Goal: Task Accomplishment & Management: Use online tool/utility

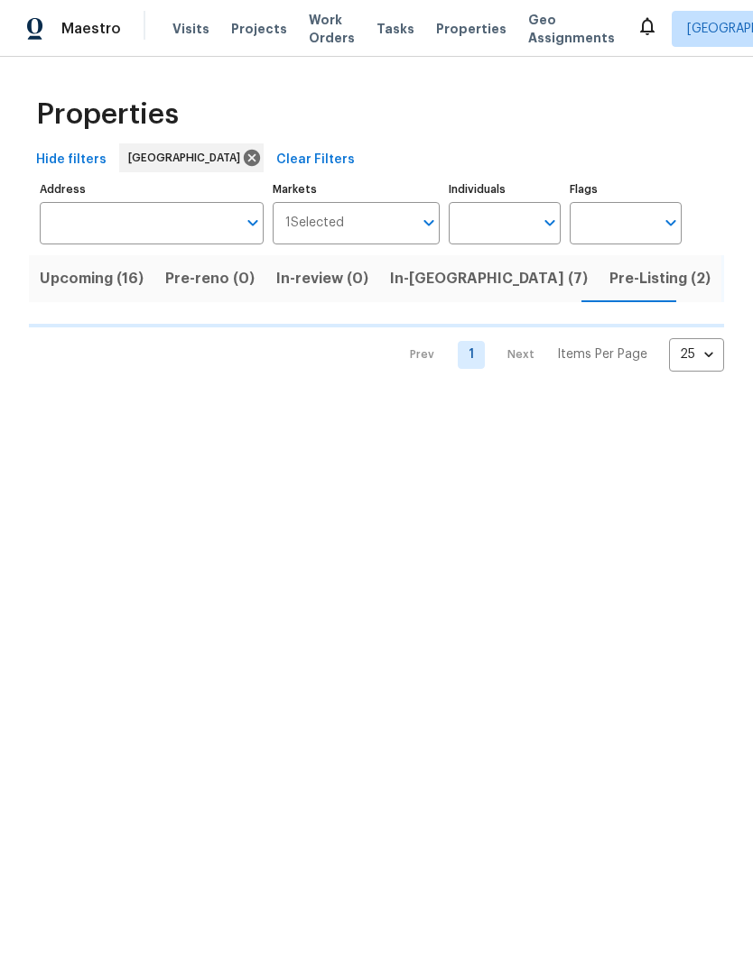
scroll to position [0, 16]
click at [516, 223] on input "Individuals" at bounding box center [490, 223] width 85 height 42
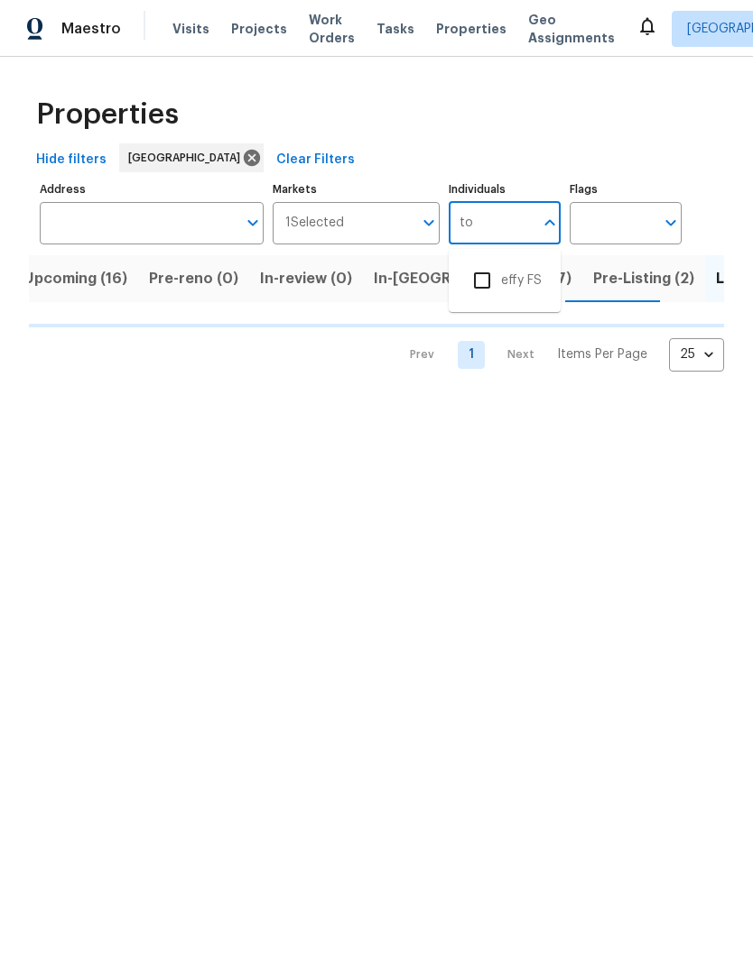
type input "ton"
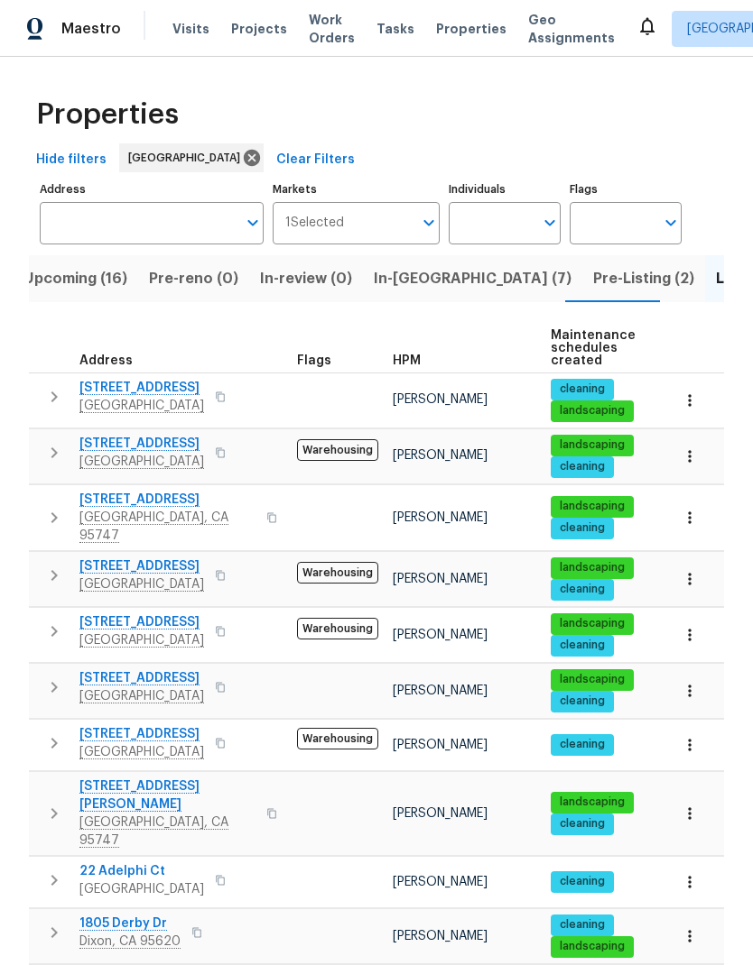
click at [514, 228] on input "Individuals" at bounding box center [490, 223] width 85 height 42
type input "[PERSON_NAME]"
click at [527, 281] on li "[PERSON_NAME]" at bounding box center [504, 281] width 83 height 38
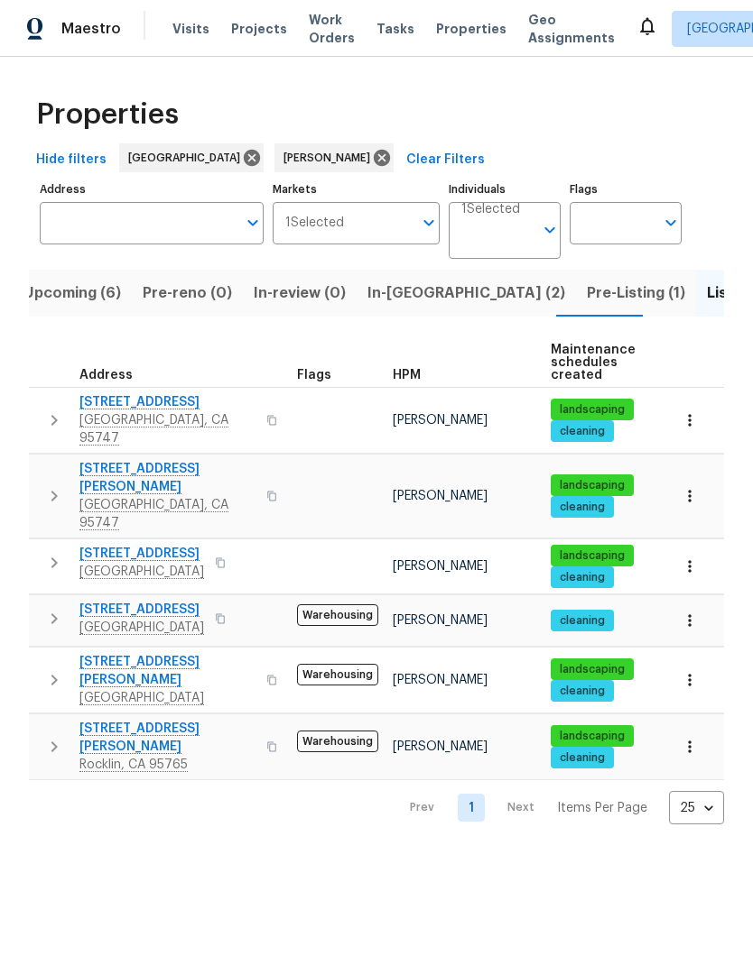
click at [586, 292] on span "Pre-Listing (1)" at bounding box center [635, 293] width 98 height 25
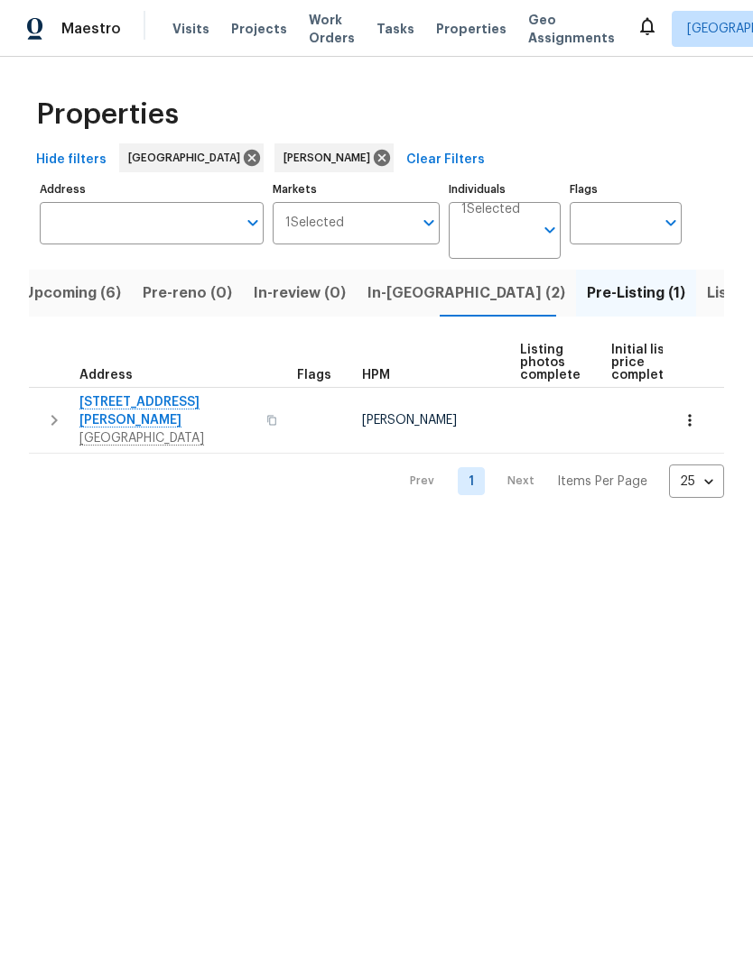
click at [267, 416] on icon "button" at bounding box center [271, 421] width 9 height 10
click at [261, 407] on button "button" at bounding box center [272, 420] width 22 height 43
click at [266, 415] on icon "button" at bounding box center [271, 420] width 11 height 11
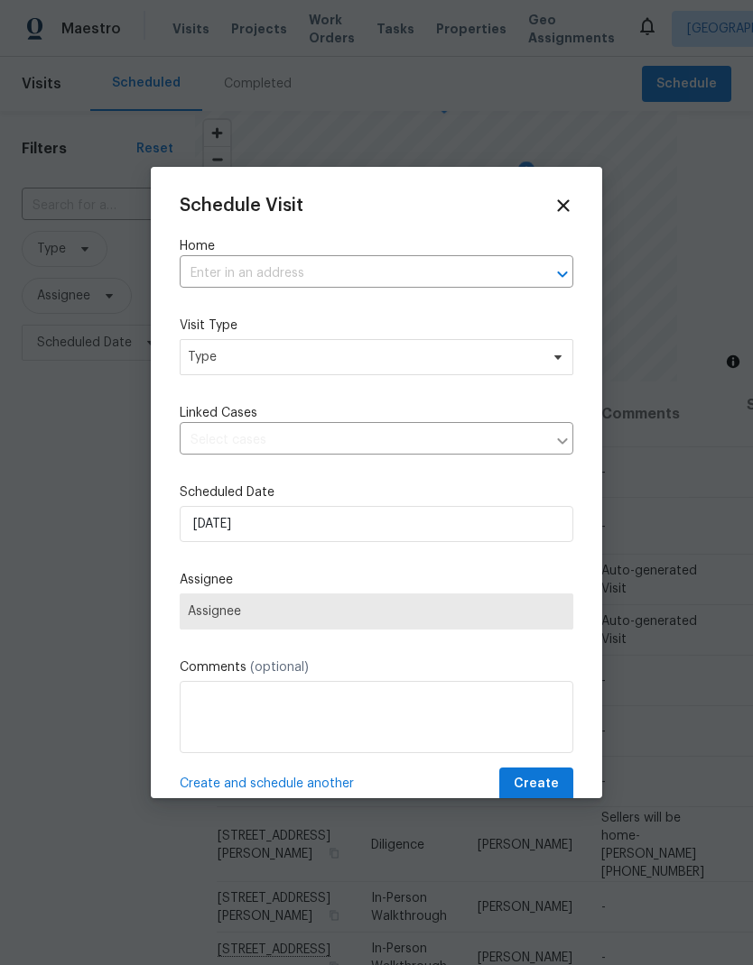
scroll to position [846, 0]
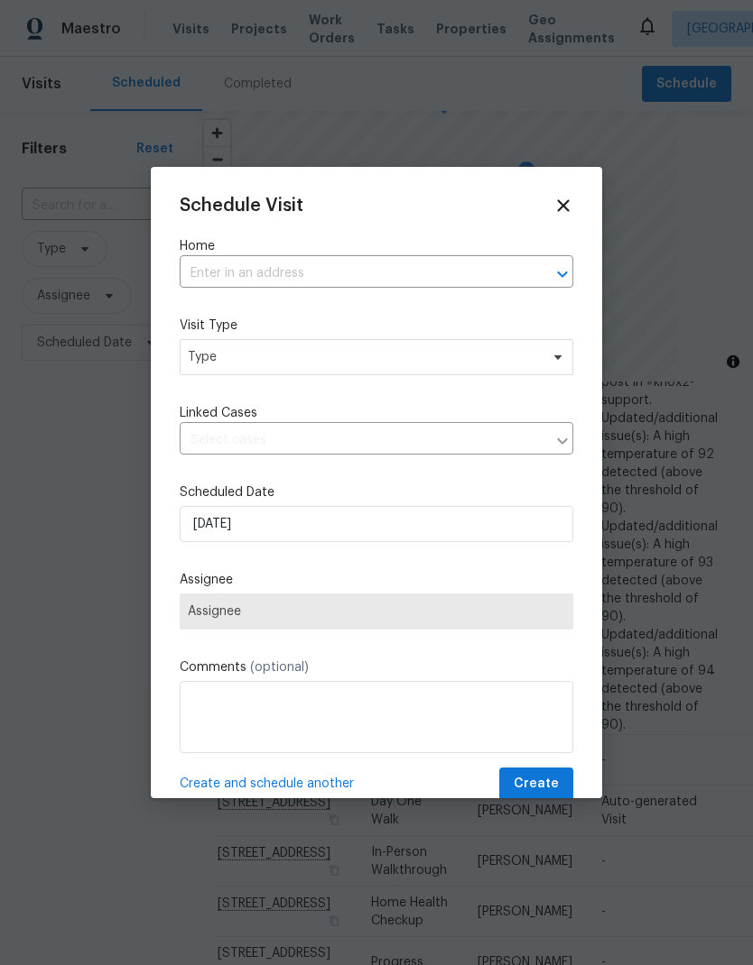
click at [298, 265] on input "text" at bounding box center [351, 274] width 343 height 28
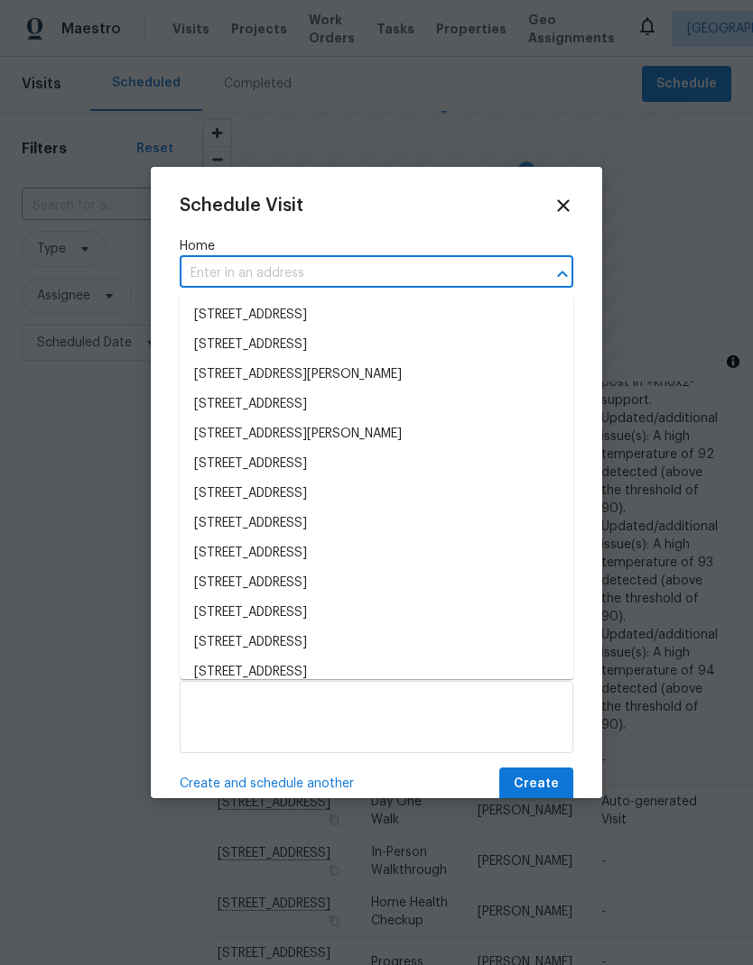
click at [272, 273] on input "text" at bounding box center [351, 274] width 343 height 28
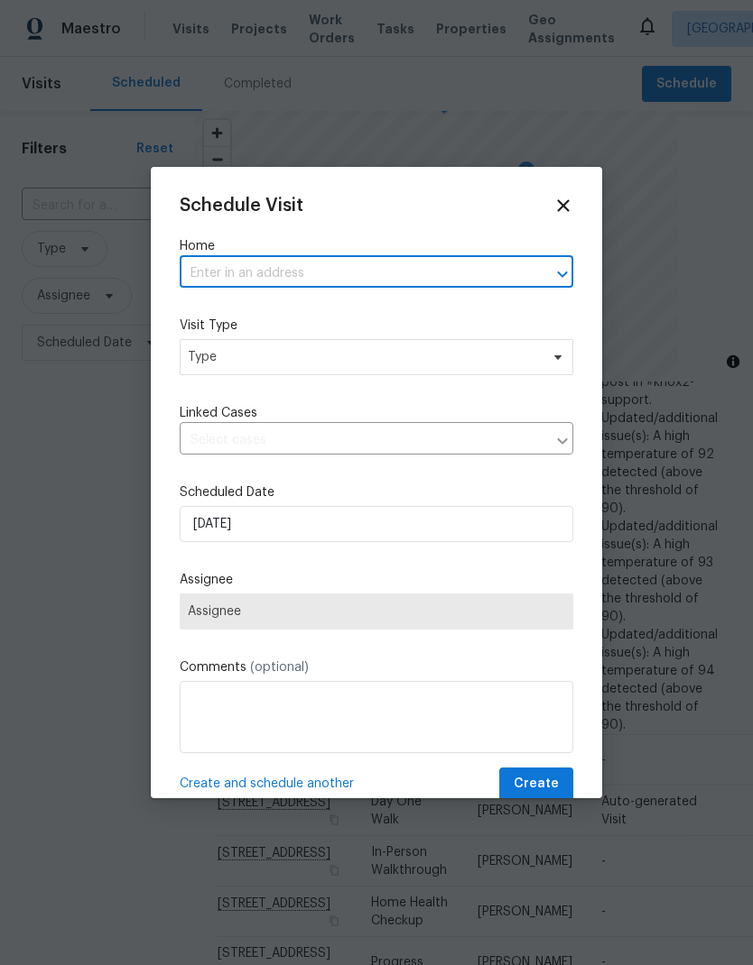
paste input "[STREET_ADDRESS][PERSON_NAME]"
type input "[STREET_ADDRESS][PERSON_NAME]"
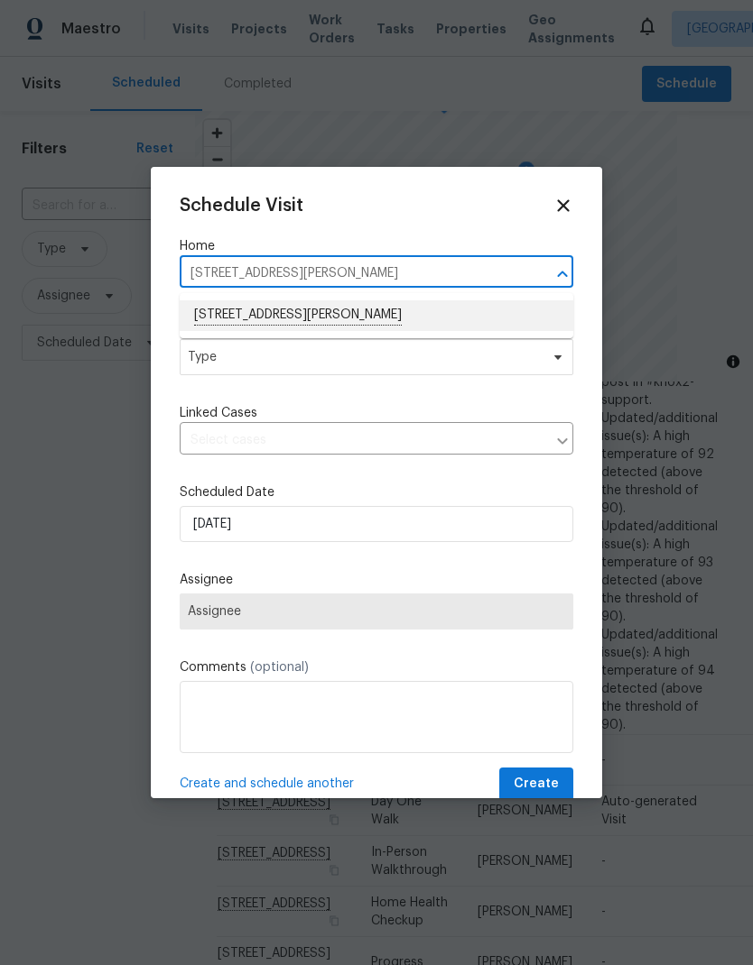
click at [341, 314] on li "[STREET_ADDRESS][PERSON_NAME]" at bounding box center [376, 315] width 393 height 31
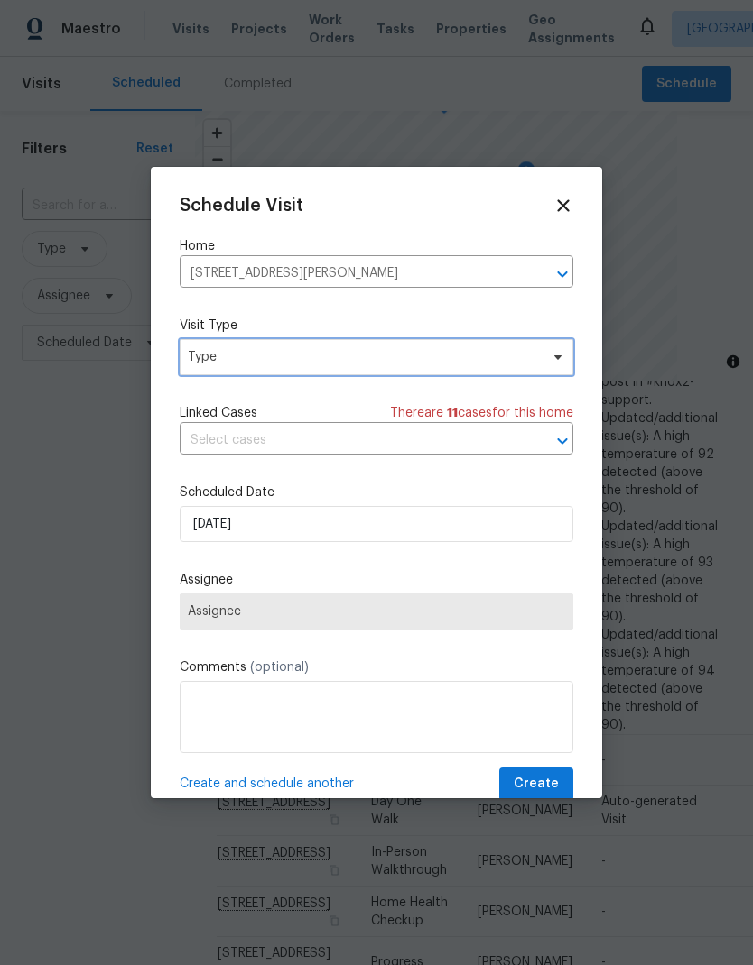
click at [374, 358] on span "Type" at bounding box center [363, 357] width 351 height 18
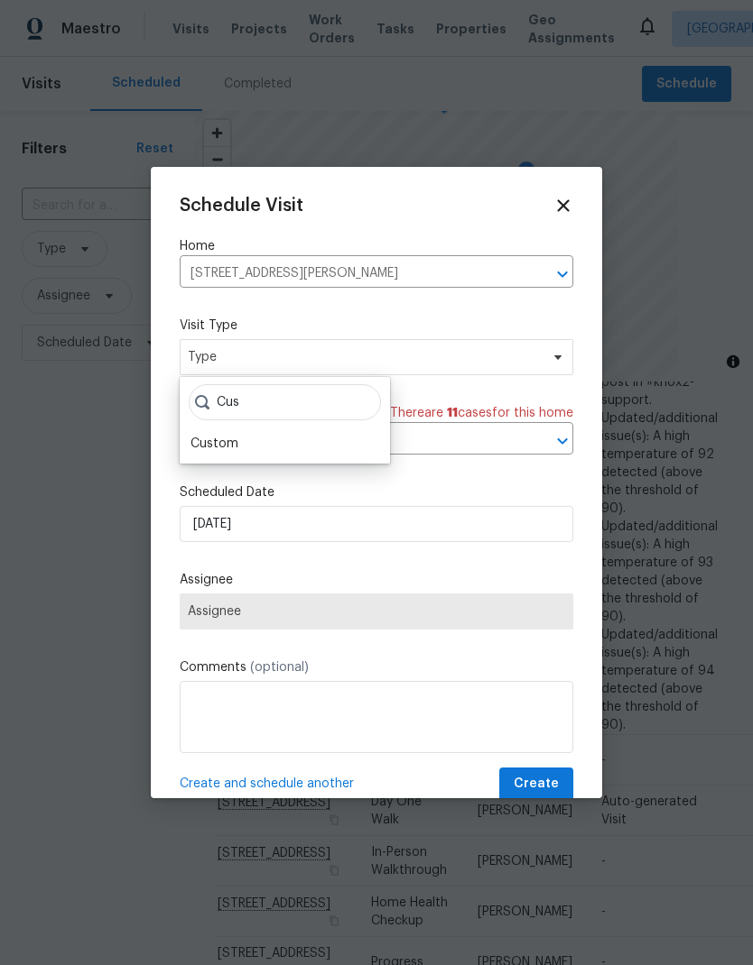
type input "Cus"
click at [231, 447] on div "Custom" at bounding box center [214, 444] width 48 height 18
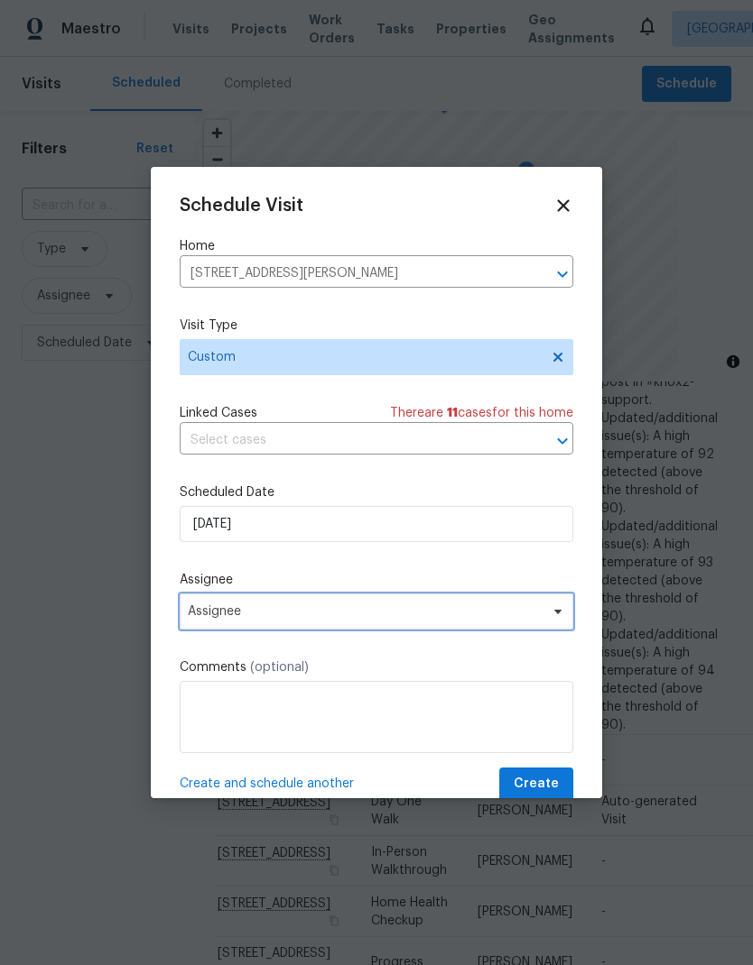
click at [363, 617] on span "Assignee" at bounding box center [365, 612] width 354 height 14
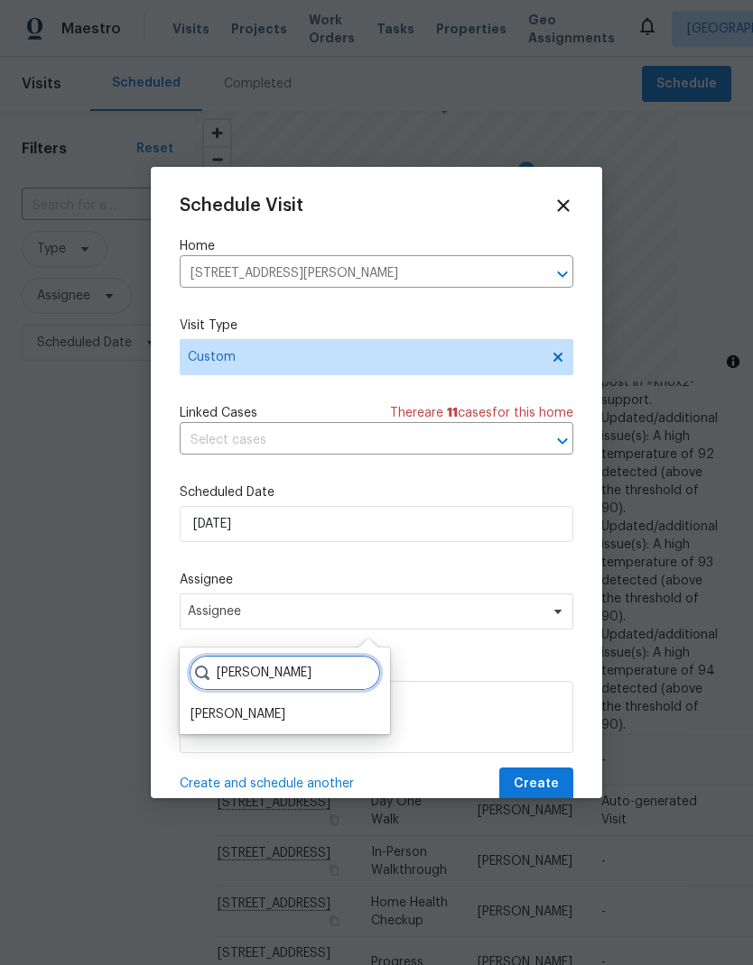
type input "Marc"
click at [249, 715] on div "[PERSON_NAME]" at bounding box center [237, 715] width 95 height 18
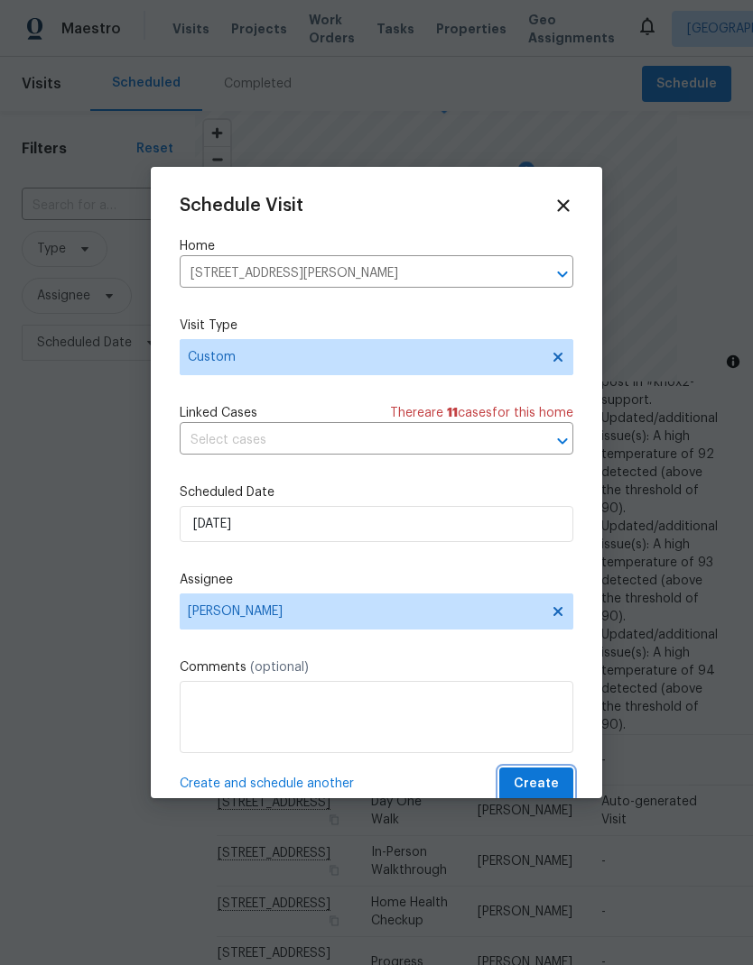
click at [551, 788] on span "Create" at bounding box center [535, 784] width 45 height 23
